Goal: Task Accomplishment & Management: Use online tool/utility

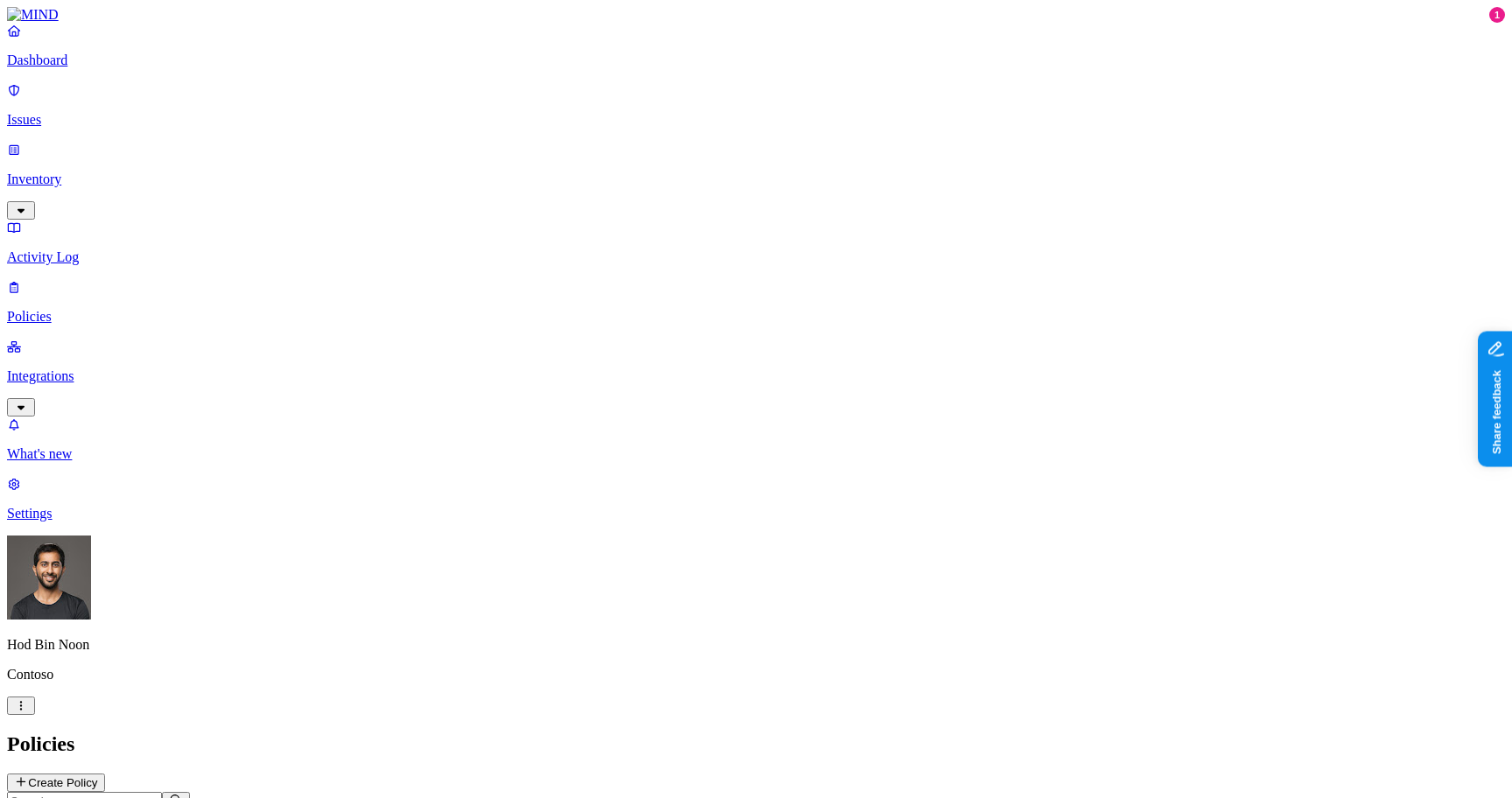
click at [172, 780] on html "Dashboard Issues Inventory Activity Log Policies Integrations What's new 1 Sett…" at bounding box center [756, 543] width 1512 height 1086
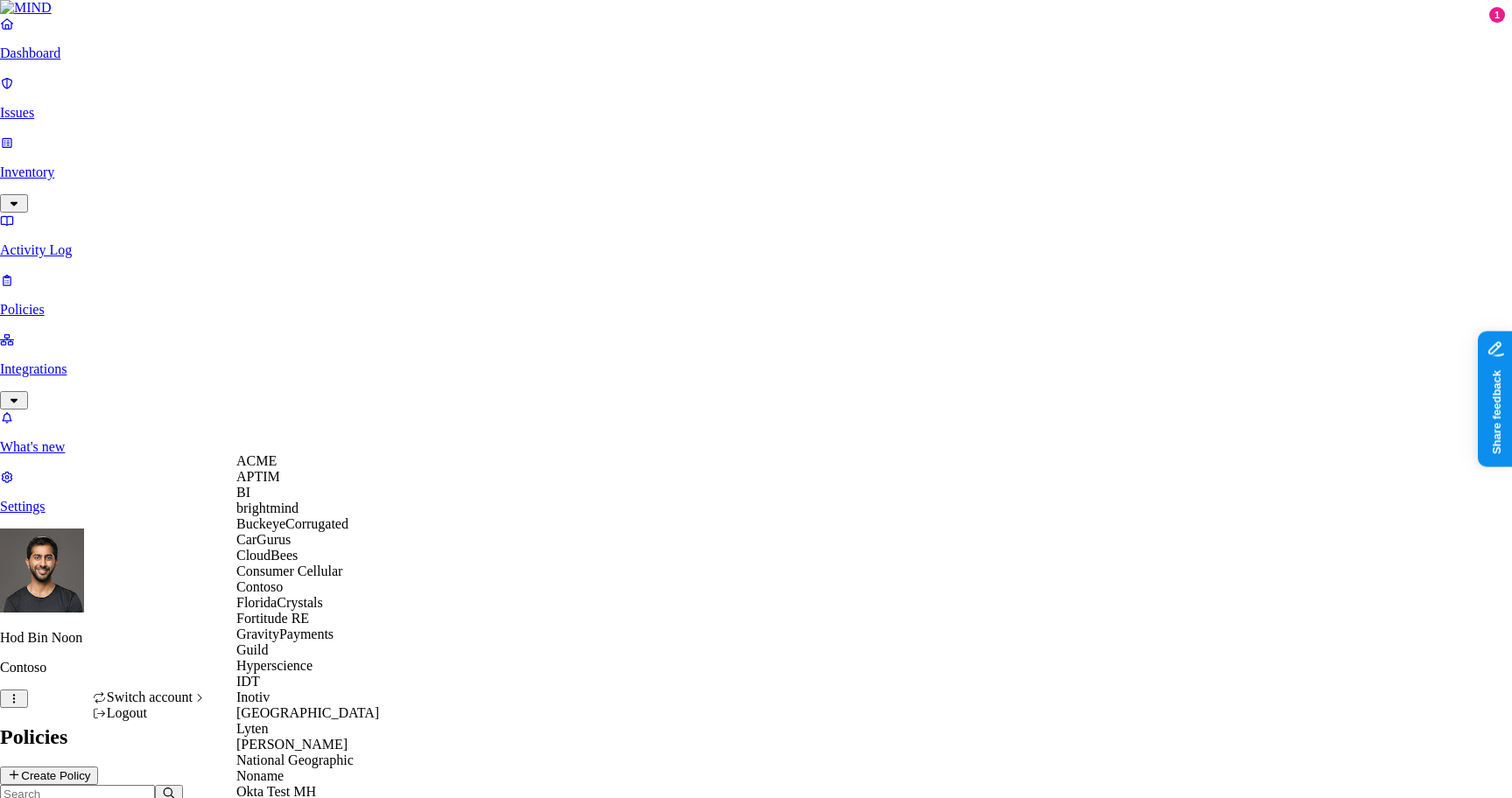
click at [50, 110] on html "Dashboard Issues Inventory Activity Log Policies Integrations What's new 1 Sett…" at bounding box center [756, 540] width 1512 height 1079
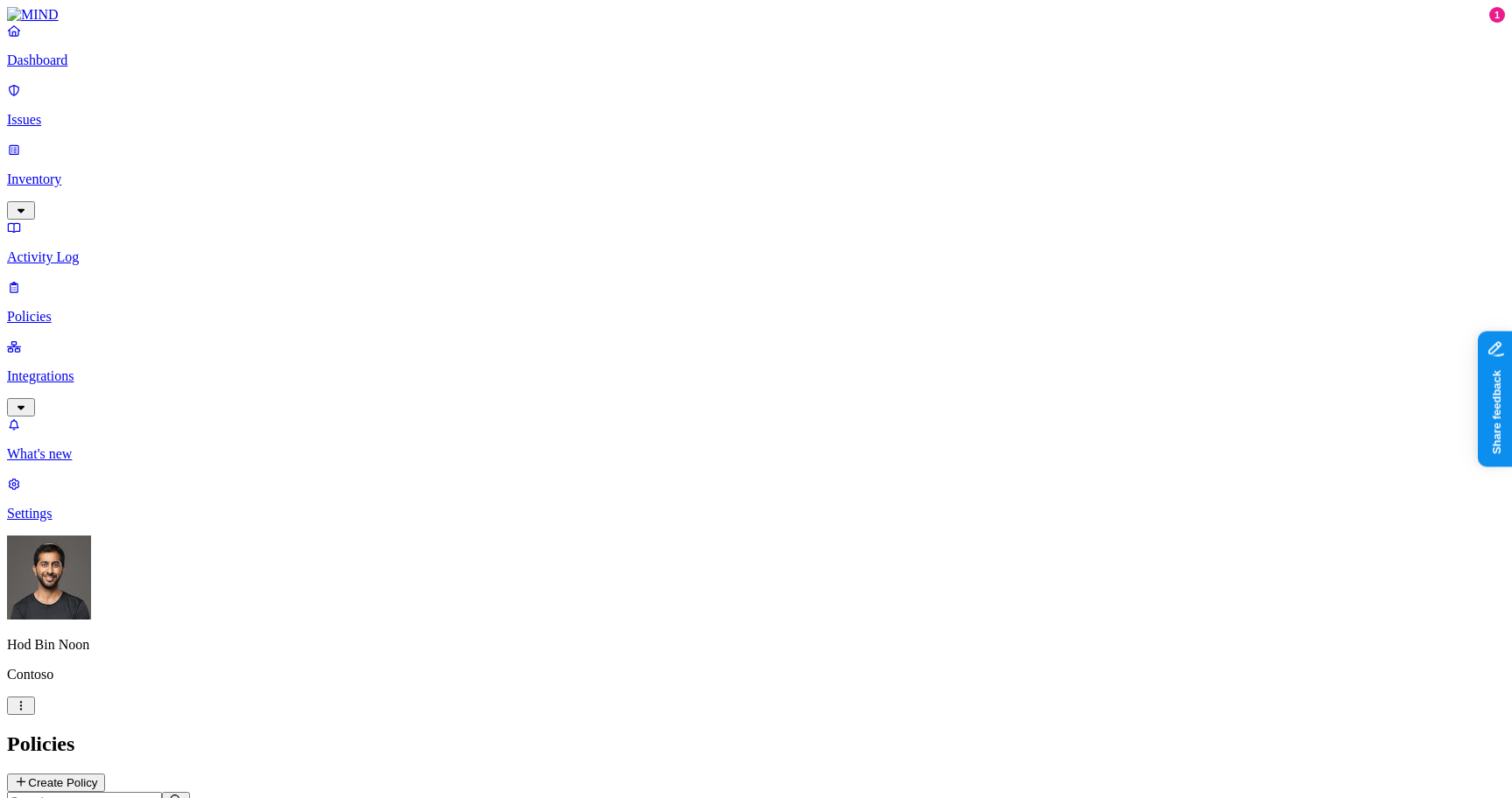
click at [170, 774] on html "Dashboard Issues Inventory Activity Log Policies Integrations What's new 1 Sett…" at bounding box center [756, 543] width 1512 height 1086
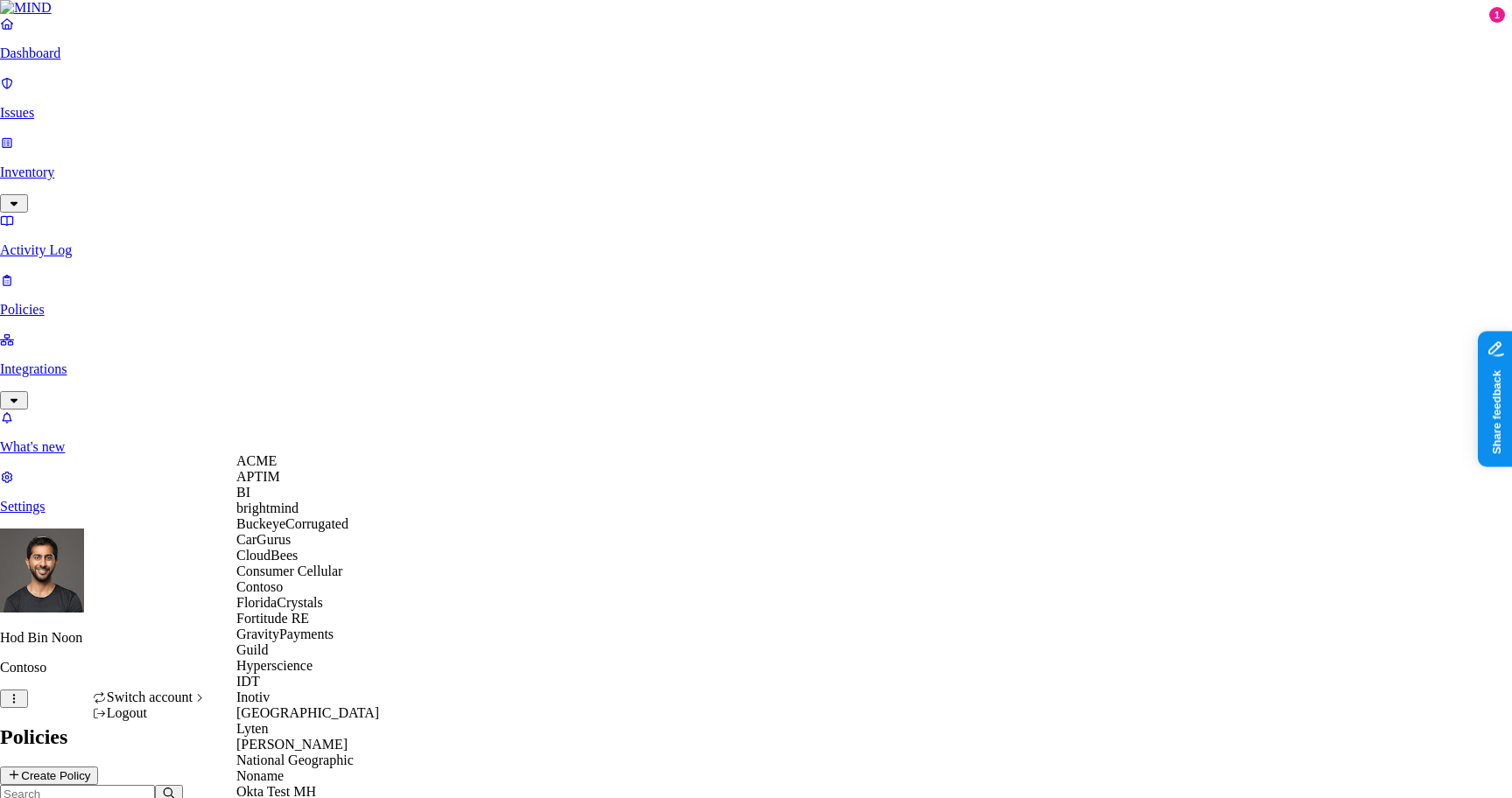
click at [289, 470] on div "ACME" at bounding box center [321, 462] width 170 height 16
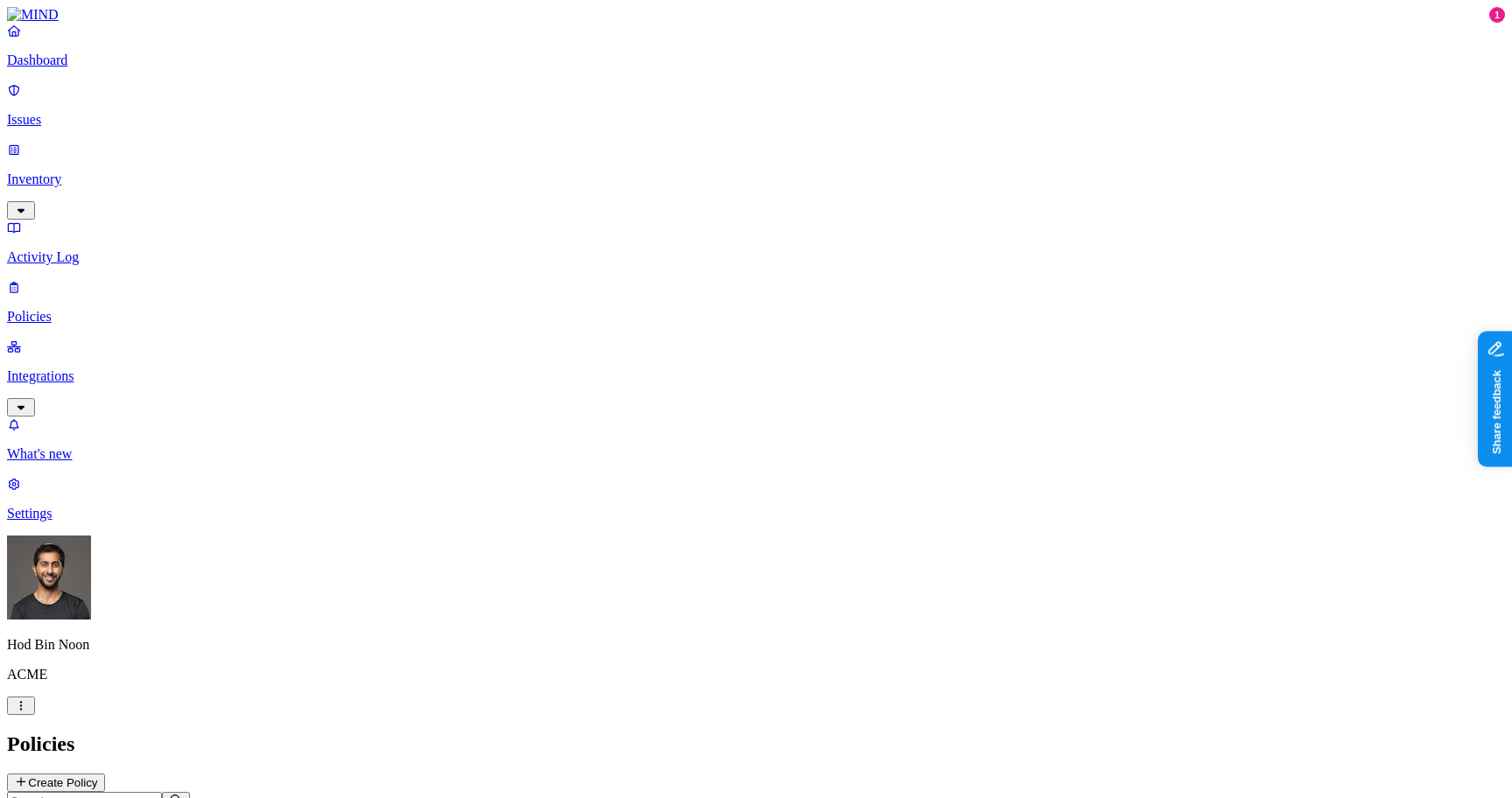
click at [64, 112] on p "Issues" at bounding box center [756, 120] width 1498 height 16
